Goal: Task Accomplishment & Management: Manage account settings

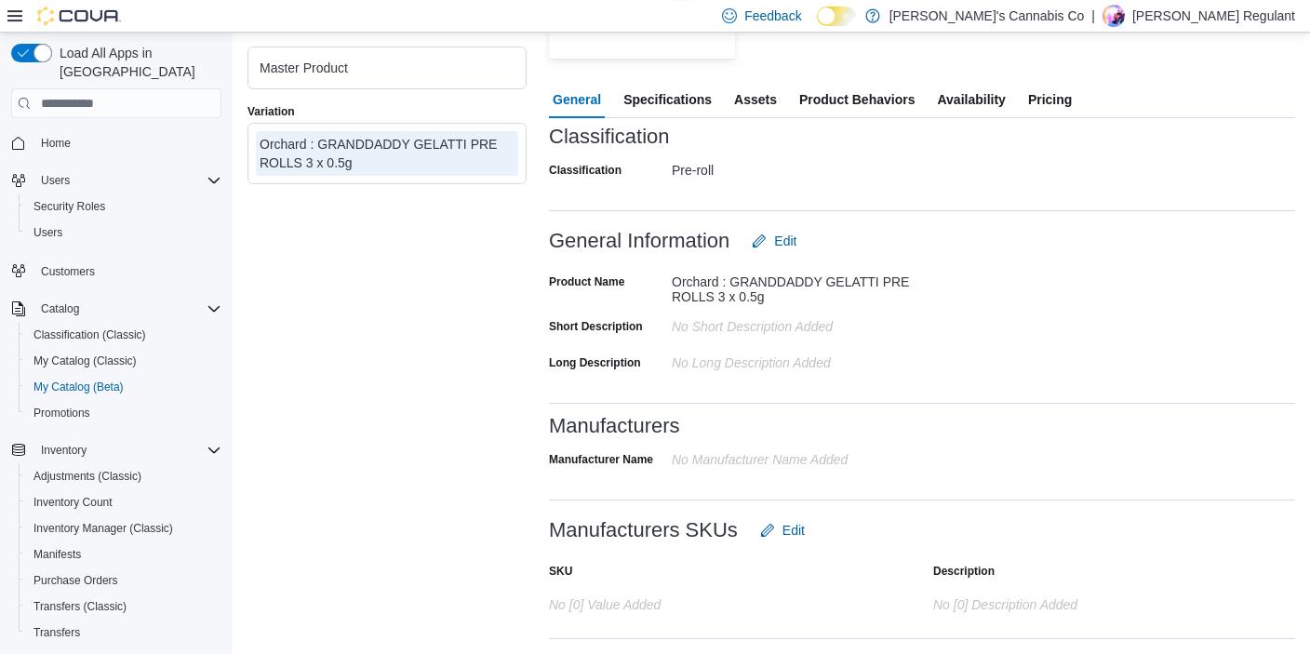
scroll to position [346, 0]
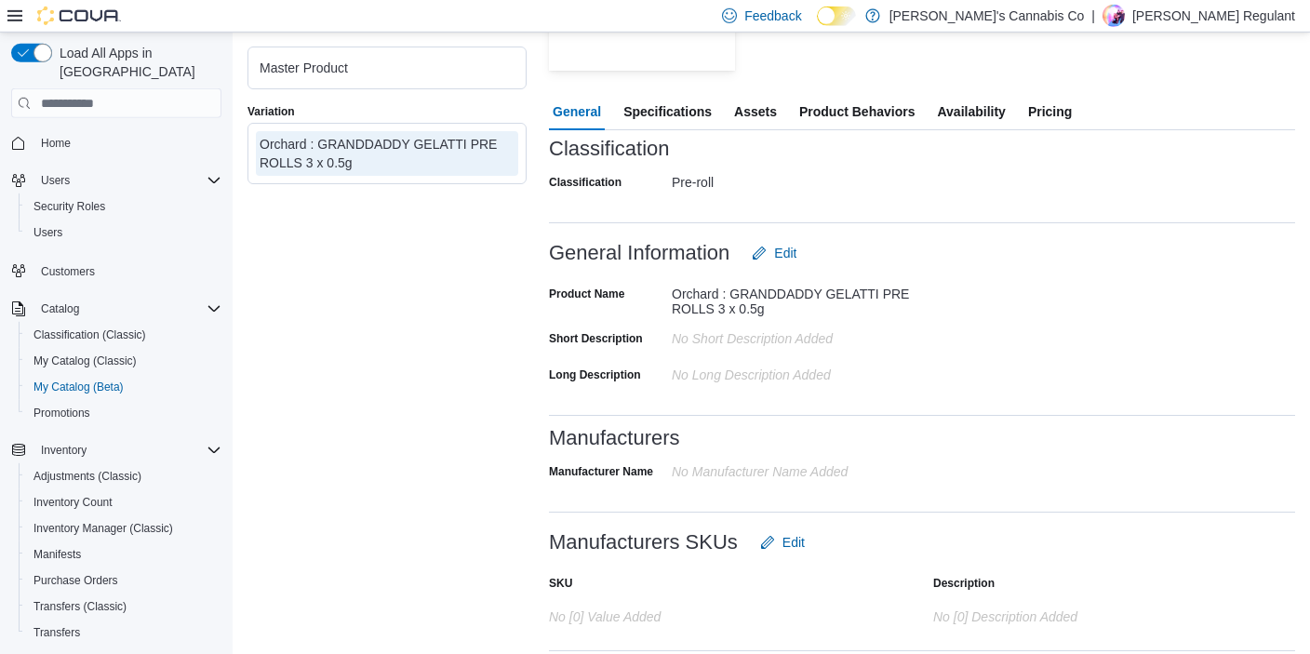
click at [393, 138] on div "Orchard : GRANDDADDY GELATTI PRE ROLLS 3 x 0.5g" at bounding box center [387, 153] width 255 height 37
click at [357, 152] on div "Orchard : GRANDDADDY GELATTI PRE ROLLS 3 x 0.5g" at bounding box center [387, 153] width 255 height 37
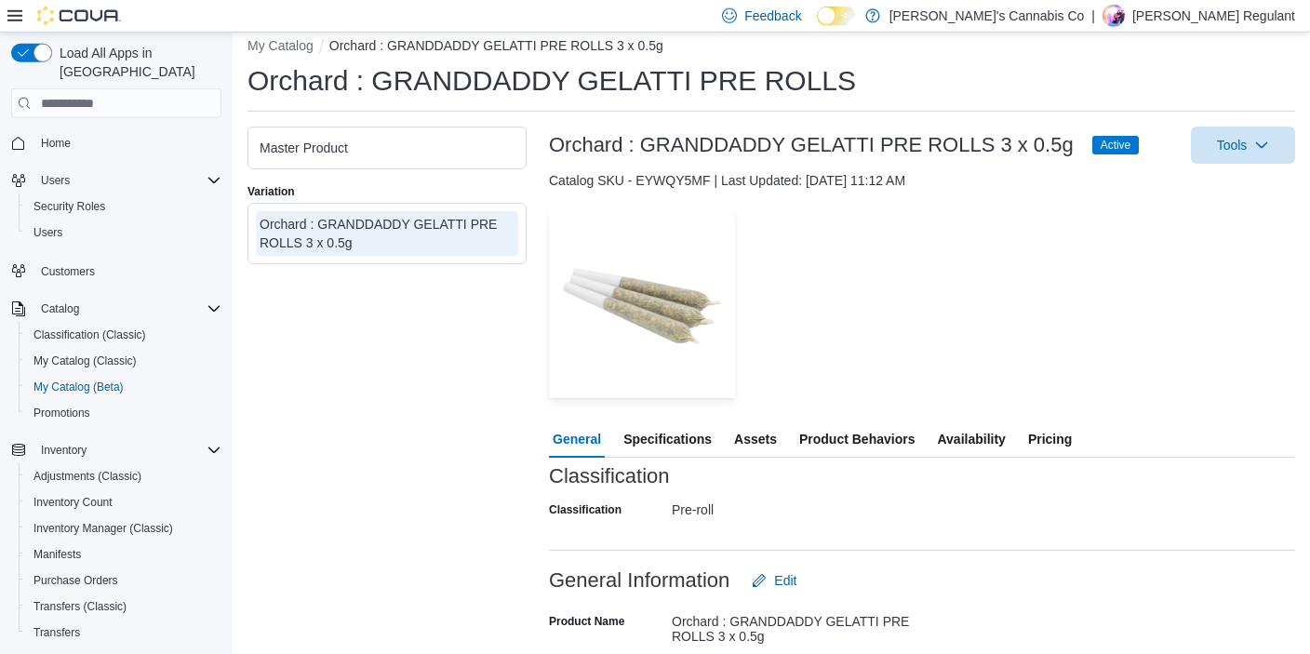
scroll to position [0, 0]
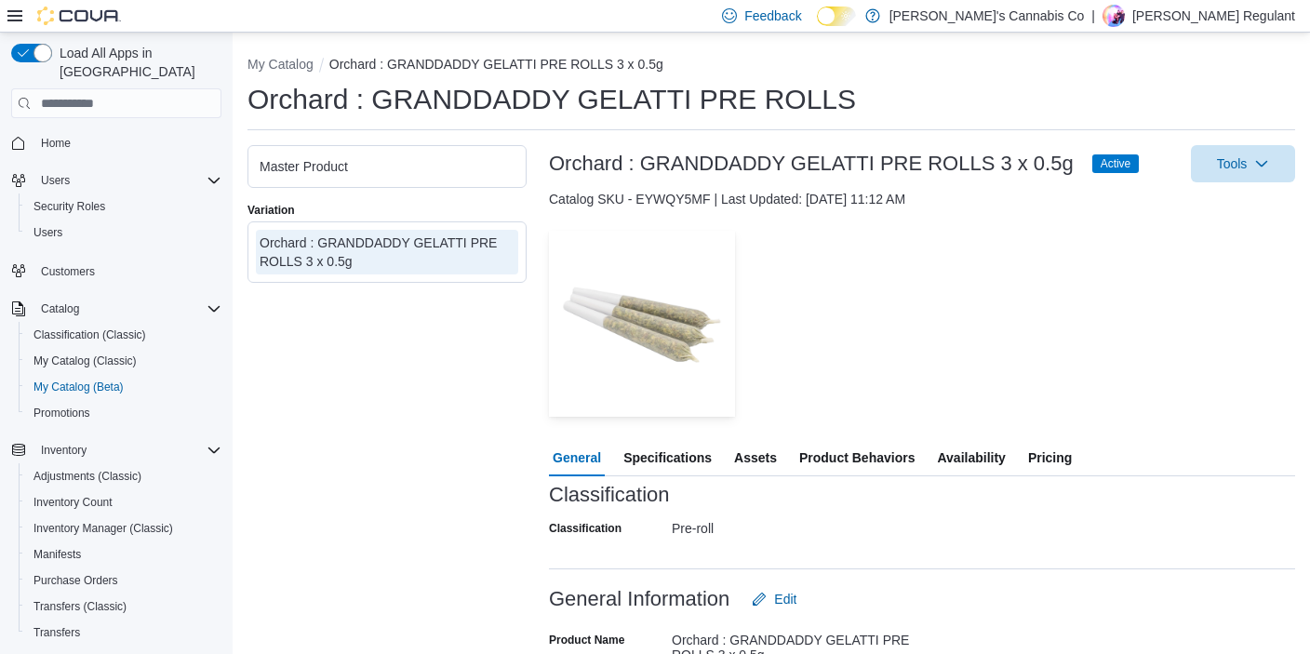
click at [331, 234] on div "Orchard : GRANDDADDY GELATTI PRE ROLLS 3 x 0.5g" at bounding box center [387, 252] width 255 height 37
click at [315, 170] on div "Master Product" at bounding box center [387, 166] width 255 height 19
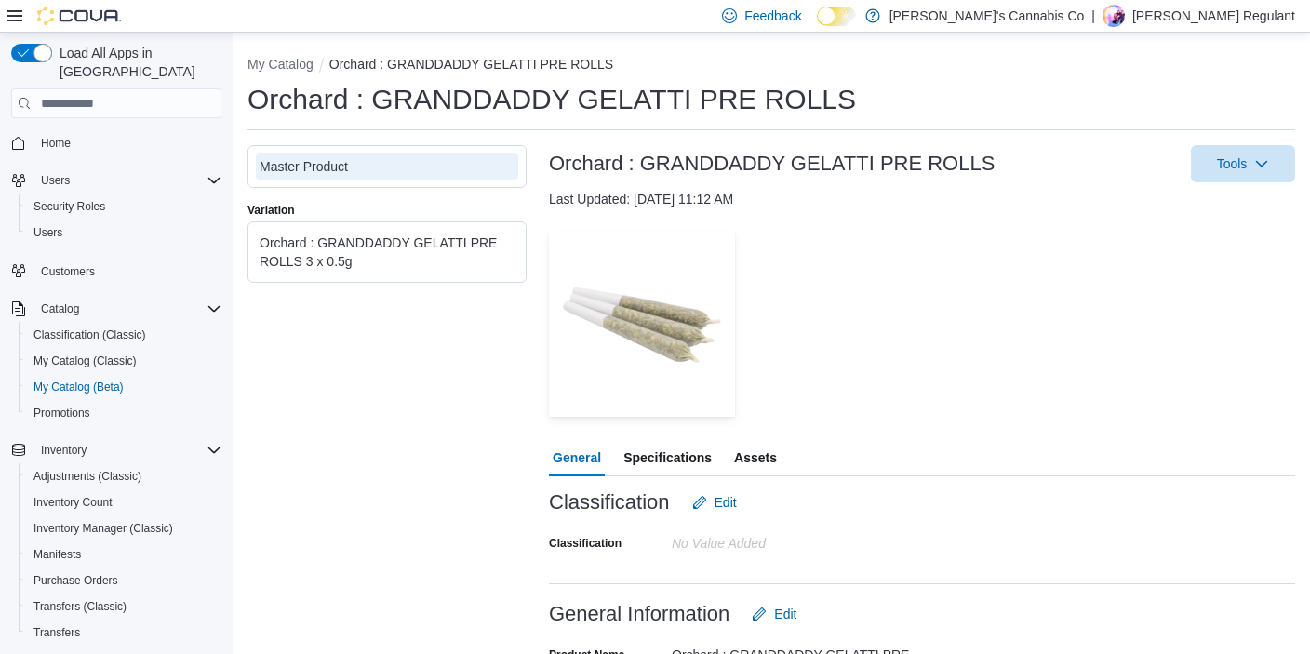
click at [325, 216] on div "Variation" at bounding box center [387, 210] width 279 height 15
click at [336, 267] on div "Orchard : GRANDDADDY GELATTI PRE ROLLS 3 x 0.5g" at bounding box center [387, 252] width 255 height 37
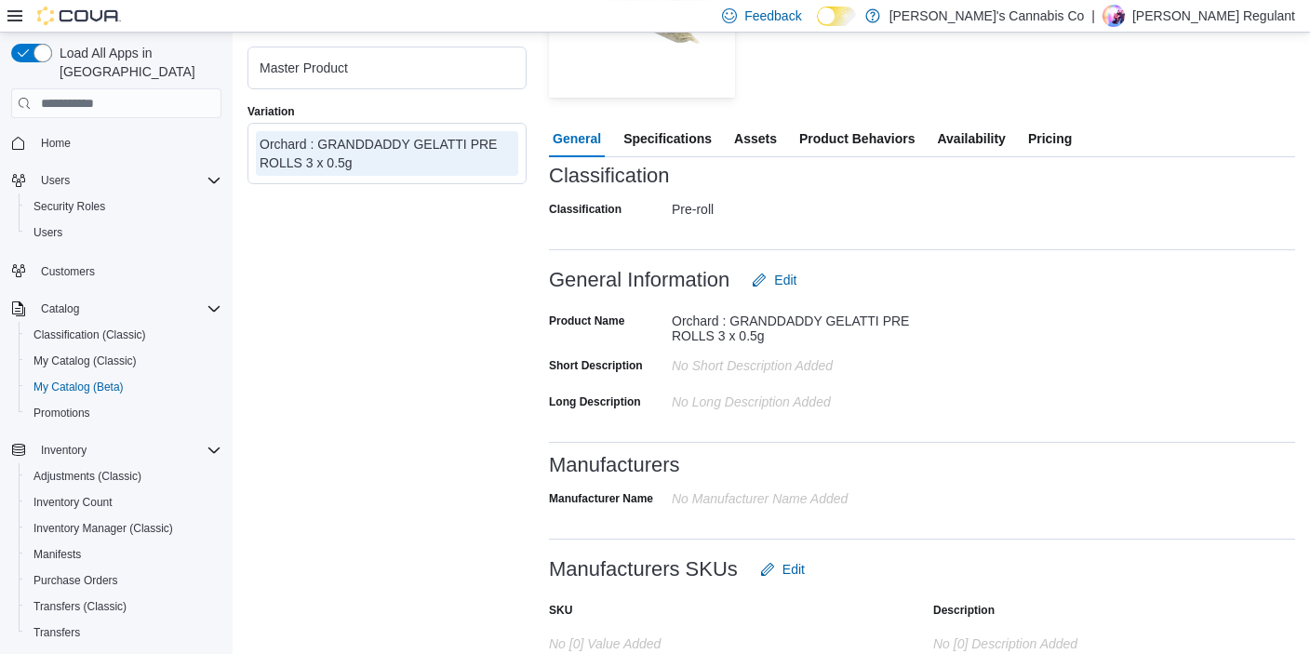
scroll to position [652, 0]
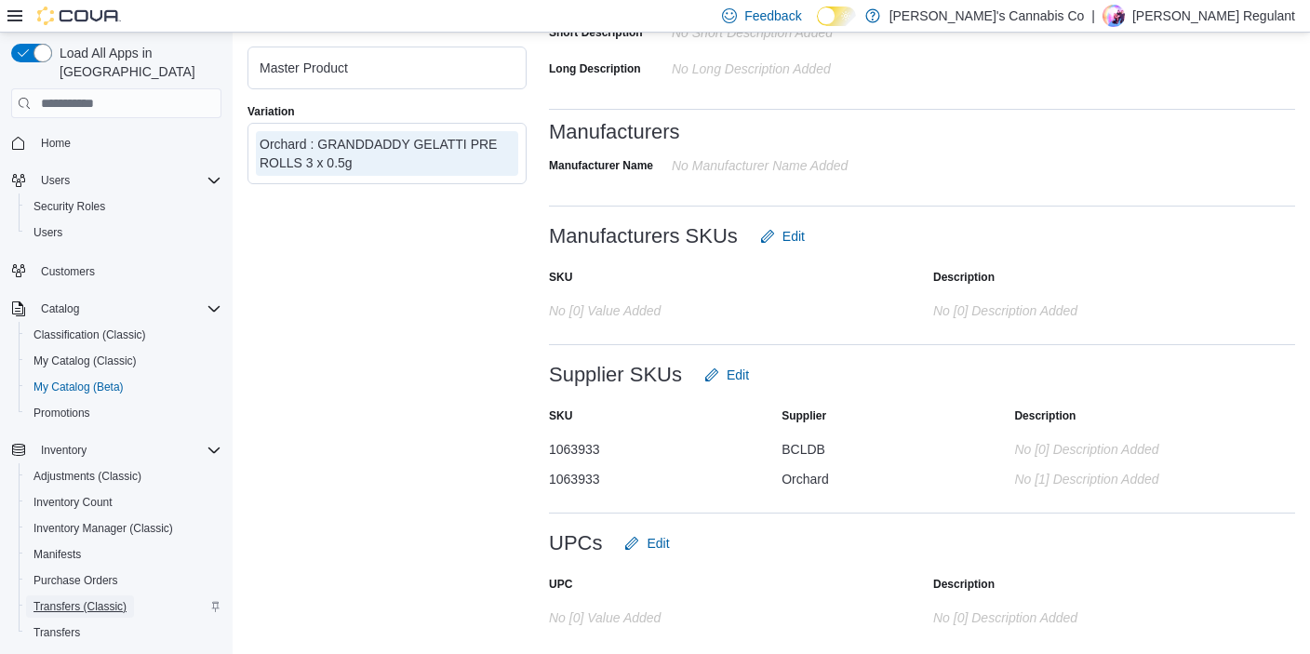
click at [89, 599] on span "Transfers (Classic)" at bounding box center [79, 606] width 93 height 15
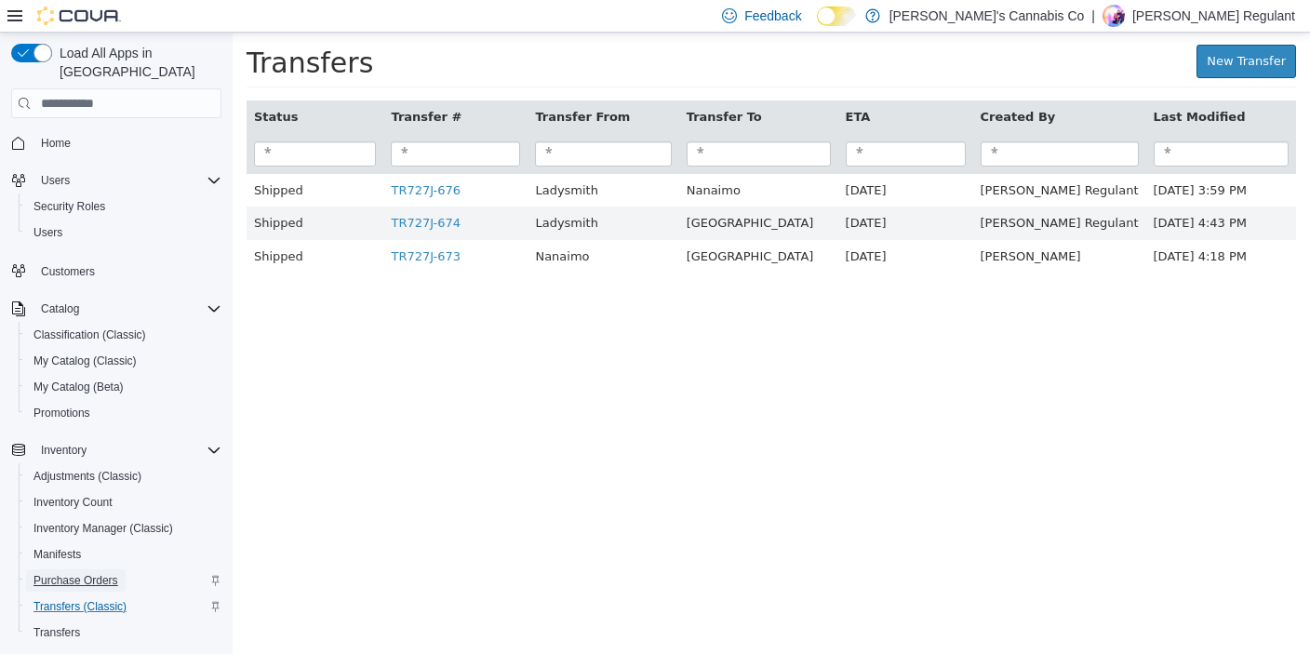
click at [79, 573] on span "Purchase Orders" at bounding box center [75, 580] width 85 height 15
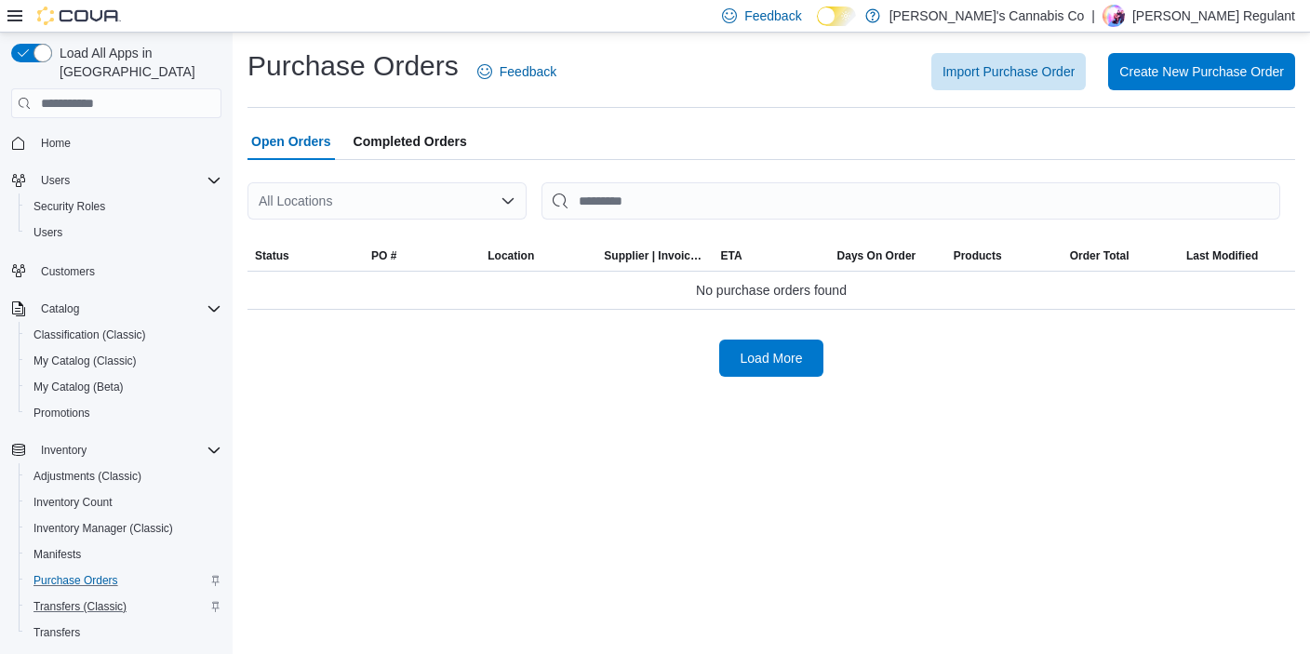
click at [490, 208] on div "All Locations" at bounding box center [387, 200] width 279 height 37
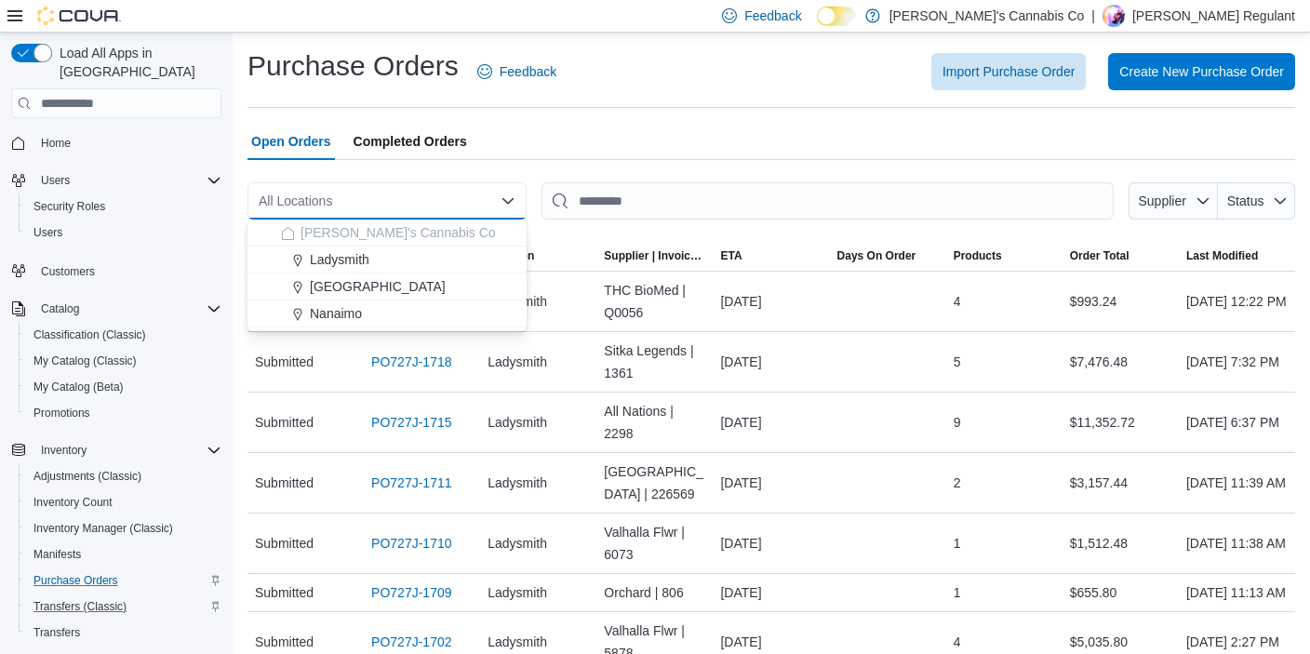
click at [814, 93] on div "Purchase Orders Feedback Import Purchase Order Create New Purchase Order" at bounding box center [772, 71] width 1048 height 48
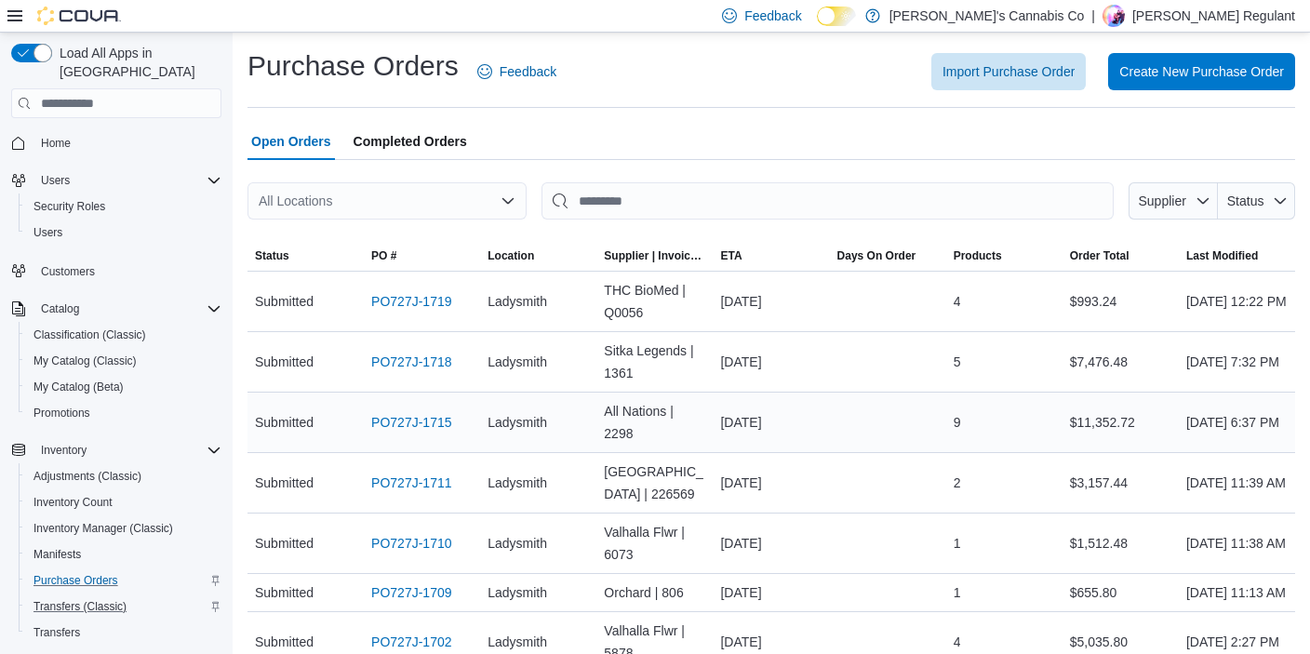
scroll to position [180, 0]
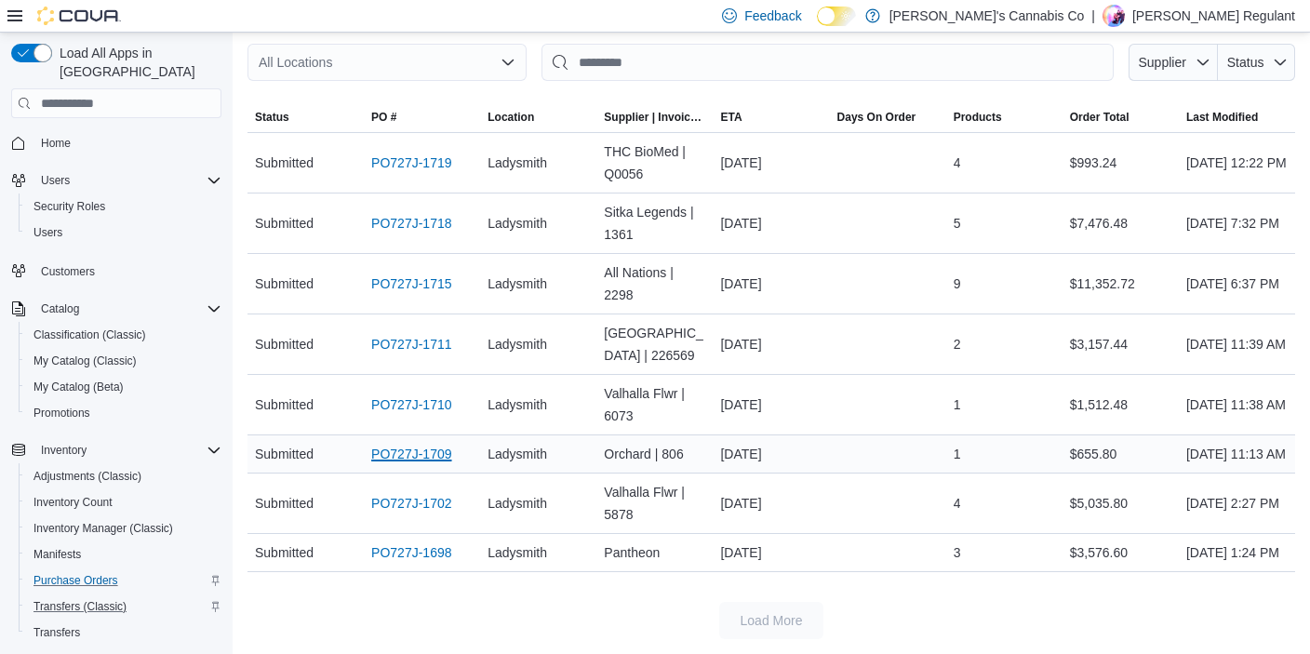
click at [432, 443] on link "PO727J-1709" at bounding box center [411, 454] width 80 height 22
